Goal: Task Accomplishment & Management: Complete application form

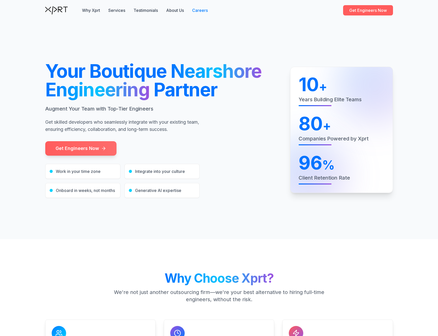
click at [205, 11] on link "Careers" at bounding box center [200, 10] width 16 height 6
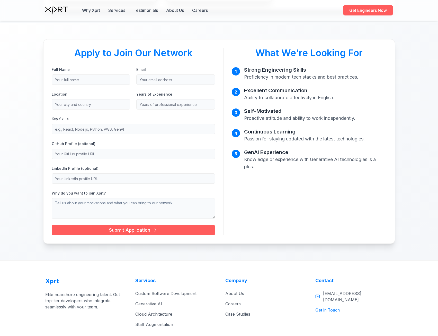
scroll to position [336, 0]
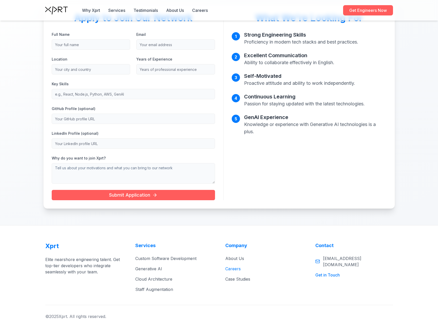
click at [233, 269] on link "Careers" at bounding box center [232, 268] width 15 height 5
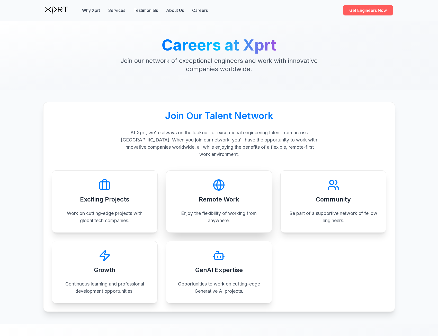
click at [240, 200] on div "Remote Work" at bounding box center [218, 191] width 89 height 25
click at [95, 204] on div "Exciting Projects Work on cutting-edge projects with global tech companies." at bounding box center [105, 201] width 106 height 62
click at [337, 213] on p "Be part of a supportive network of fellow engineers." at bounding box center [333, 216] width 89 height 14
click at [195, 275] on div "GenAI Expertise Opportunities to work on cutting-edge Generative AI projects." at bounding box center [219, 272] width 106 height 62
click at [100, 273] on h3 "Growth" at bounding box center [105, 270] width 22 height 8
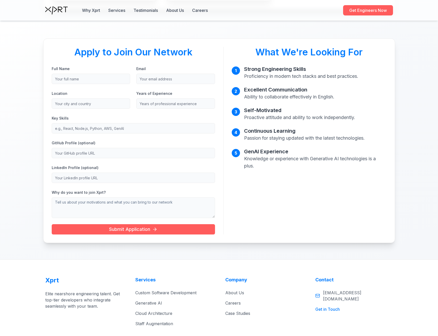
scroll to position [309, 0]
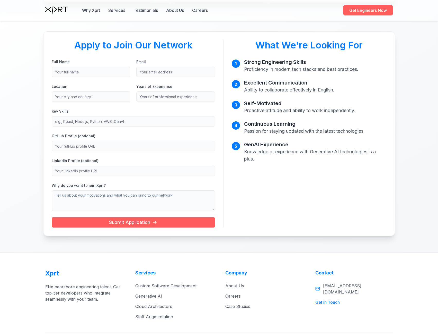
click at [91, 70] on input "Full Name" at bounding box center [91, 72] width 79 height 10
click at [94, 53] on div "Apply to Join Our Network Full Name Email Location Years of Experience Key Skil…" at bounding box center [133, 133] width 163 height 187
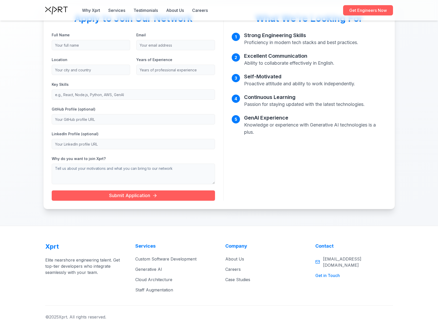
scroll to position [336, 0]
